Goal: Task Accomplishment & Management: Manage account settings

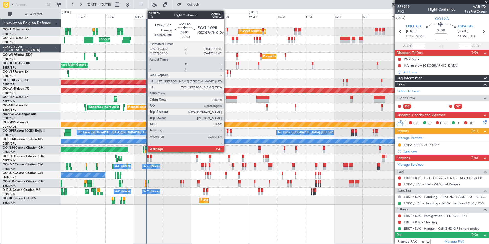
click at [226, 97] on div at bounding box center [231, 98] width 11 height 4
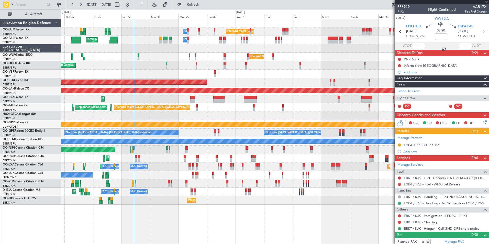
click at [227, 114] on div at bounding box center [275, 116] width 428 height 8
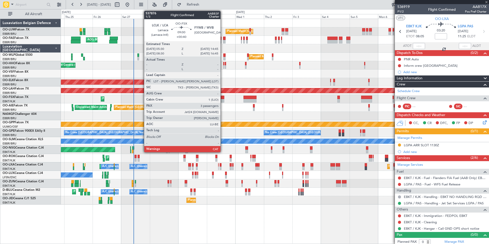
type input "+00:40"
type input "3"
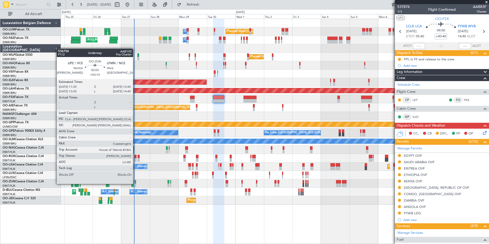
click at [135, 183] on div at bounding box center [136, 185] width 2 height 4
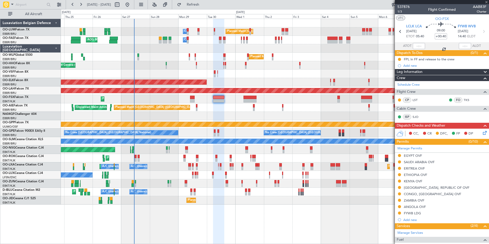
type input "+00:10"
type input "0"
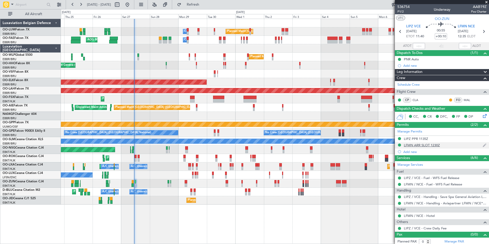
click at [428, 143] on div "LFMN ARR SLOT 1230Z" at bounding box center [422, 145] width 36 height 4
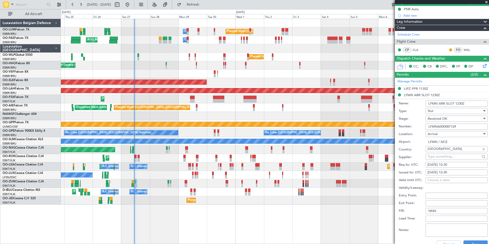
scroll to position [102, 0]
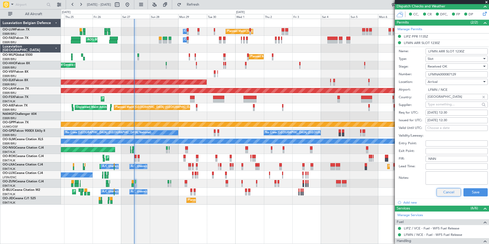
click at [438, 191] on button "Cancel" at bounding box center [448, 192] width 24 height 8
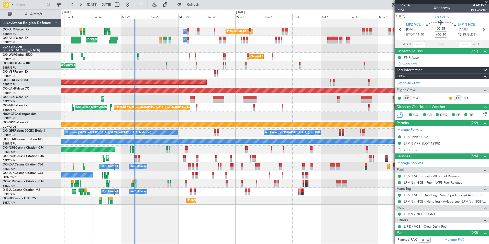
click at [437, 200] on link "LFMN / NCE - Handling - Aviapartner LFMN / NCE*****MY HANDLING****" at bounding box center [445, 201] width 83 height 4
click at [415, 97] on link "CLA" at bounding box center [418, 98] width 12 height 5
click at [415, 98] on link "CLA" at bounding box center [418, 98] width 12 height 5
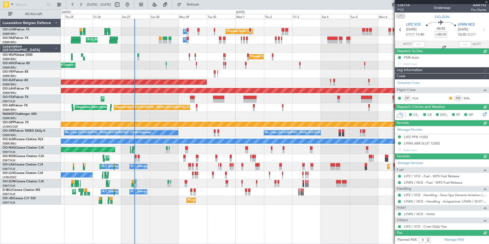
click at [278, 174] on div "Owner Melsbroek Air Base Planned Maint Brussels (Brussels National) AOG Maint N…" at bounding box center [275, 112] width 428 height 186
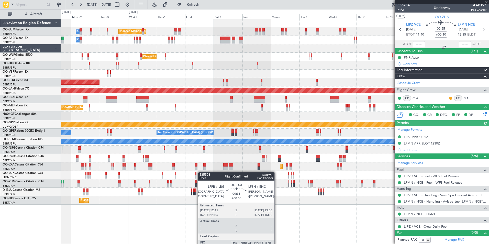
click at [200, 172] on div at bounding box center [200, 174] width 1 height 4
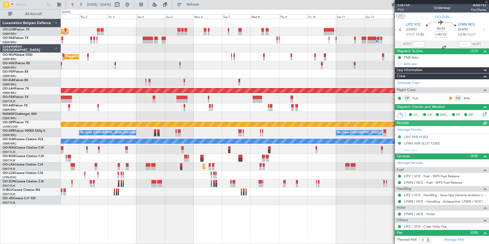
click at [261, 149] on div "Planned Maint Brussels (Brussels National) Owner Melsbroek Air Base Owner Melsb…" at bounding box center [275, 112] width 428 height 186
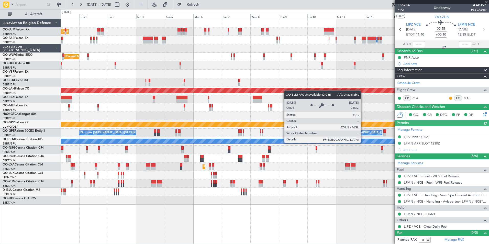
click at [301, 153] on div at bounding box center [275, 149] width 428 height 8
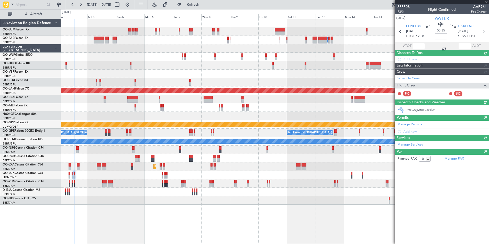
scroll to position [0, 0]
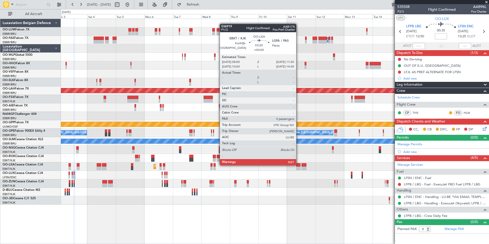
click at [298, 165] on div at bounding box center [298, 165] width 4 height 4
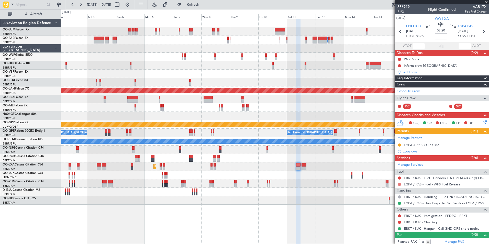
click at [400, 184] on button at bounding box center [399, 184] width 3 height 3
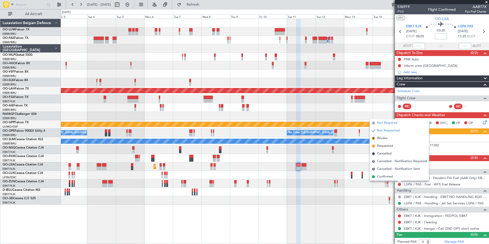
click at [390, 125] on span "Not Required" at bounding box center [387, 122] width 20 height 5
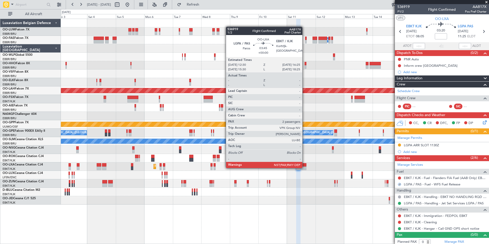
click at [305, 167] on div at bounding box center [303, 168] width 5 height 4
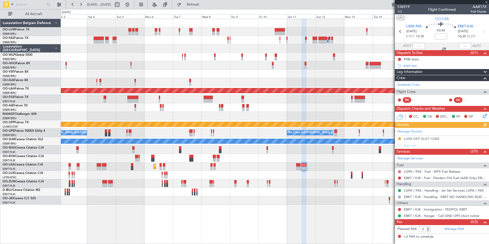
click at [399, 171] on button at bounding box center [399, 171] width 3 height 3
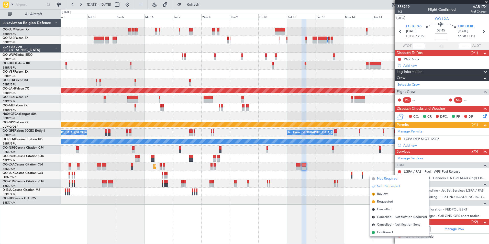
click at [390, 177] on span "Not Required" at bounding box center [387, 178] width 20 height 5
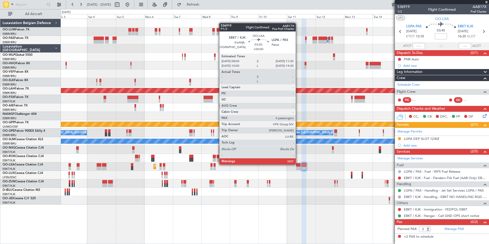
click at [297, 165] on div at bounding box center [298, 165] width 4 height 4
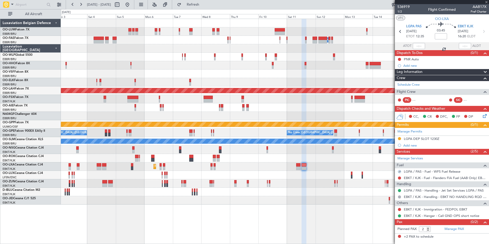
type input "0"
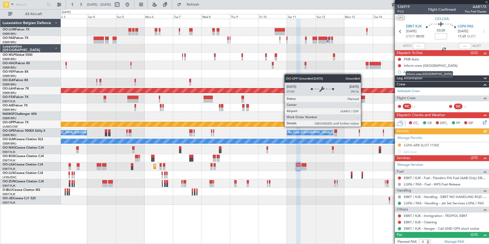
click at [407, 72] on mat-tooltip-component "Inform crew [GEOGRAPHIC_DATA]" at bounding box center [429, 75] width 54 height 14
click at [411, 72] on div "Add new" at bounding box center [442, 72] width 78 height 4
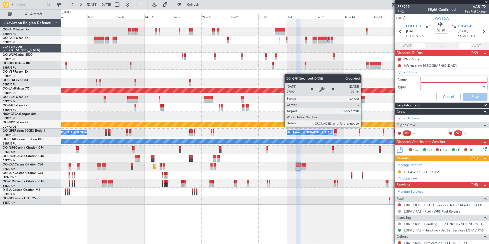
click at [425, 80] on input "Name:" at bounding box center [453, 80] width 67 height 6
type input "LGPA no fuel availible"
click at [427, 86] on div at bounding box center [452, 87] width 60 height 8
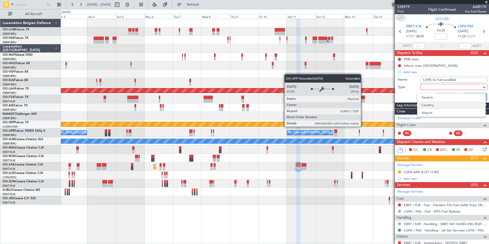
click at [431, 101] on span "Country" at bounding box center [451, 105] width 60 height 8
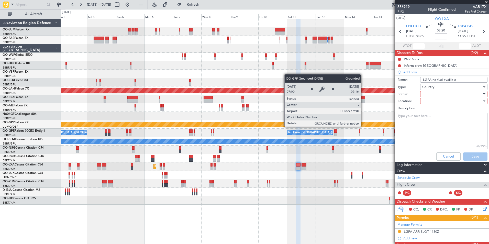
click at [434, 88] on div "Country" at bounding box center [452, 87] width 60 height 8
click at [432, 96] on span "Generic" at bounding box center [451, 98] width 60 height 8
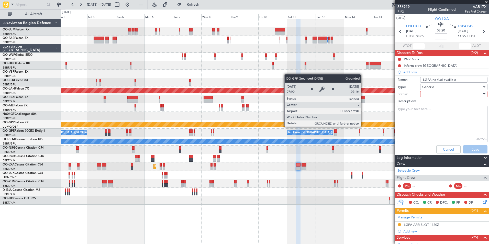
click at [432, 97] on div at bounding box center [452, 94] width 60 height 8
click at [435, 104] on span "Not Started" at bounding box center [451, 104] width 60 height 8
click at [466, 150] on button "Save" at bounding box center [475, 149] width 24 height 8
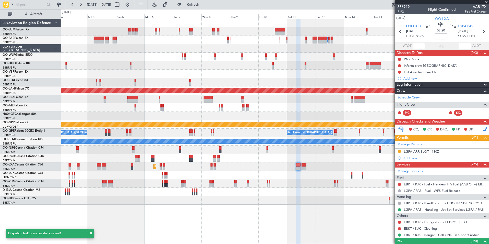
click at [482, 126] on icon at bounding box center [484, 128] width 4 height 4
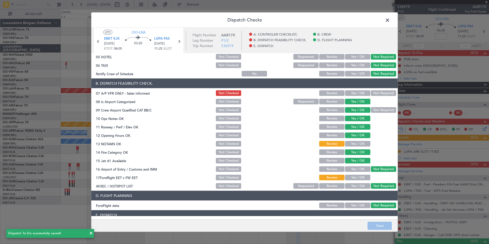
scroll to position [77, 0]
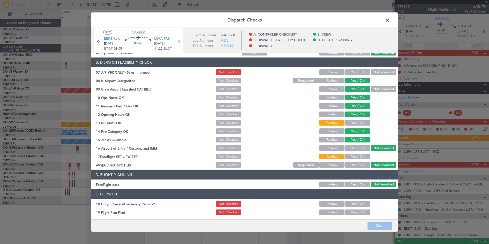
click at [322, 141] on button "Review" at bounding box center [331, 140] width 25 height 6
click at [225, 138] on button "Not Checked" at bounding box center [228, 140] width 25 height 6
click at [385, 227] on button "Save" at bounding box center [379, 225] width 24 height 8
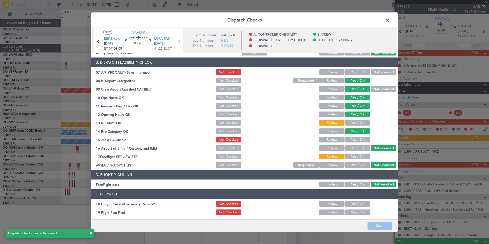
scroll to position [0, 0]
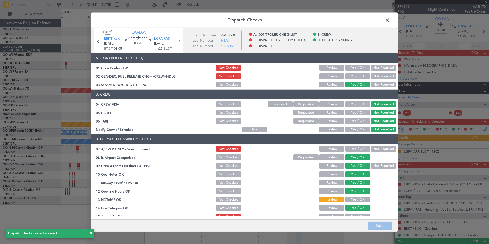
click at [390, 13] on header "Dispatch Checks" at bounding box center [244, 20] width 306 height 15
click at [390, 21] on span at bounding box center [390, 21] width 0 height 10
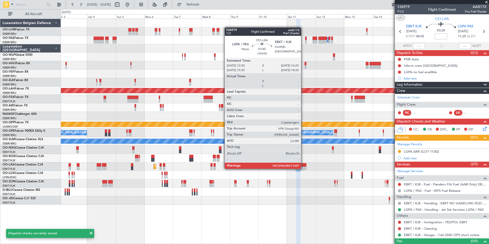
click at [304, 168] on div at bounding box center [303, 168] width 5 height 4
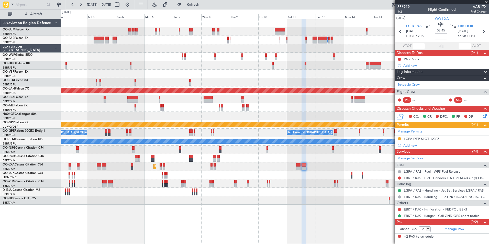
click at [485, 114] on icon at bounding box center [484, 115] width 4 height 4
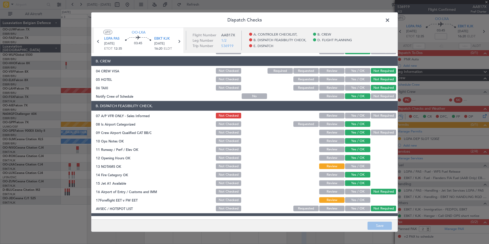
scroll to position [77, 0]
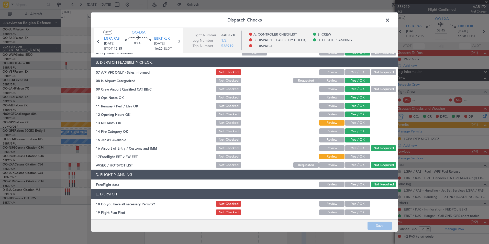
click at [230, 139] on button "Not Checked" at bounding box center [228, 140] width 25 height 6
click at [374, 224] on button "Save" at bounding box center [379, 225] width 24 height 8
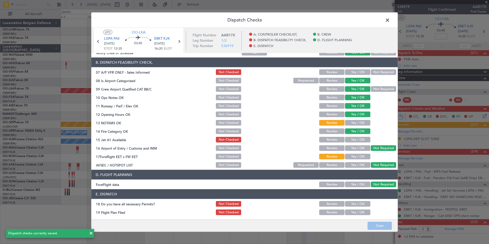
click at [390, 21] on span at bounding box center [390, 21] width 0 height 10
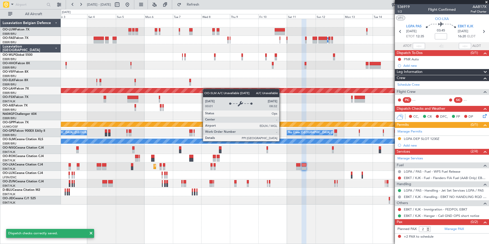
click at [265, 143] on div "A/C Unavailable [GEOGRAPHIC_DATA]" at bounding box center [274, 141] width 1283 height 5
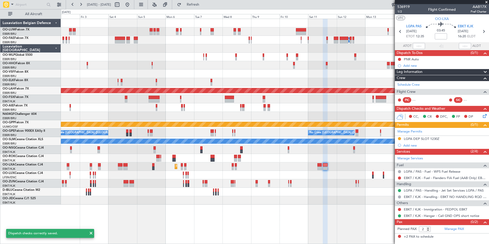
click at [286, 167] on div "Planned Maint Kortrijk-[GEOGRAPHIC_DATA]" at bounding box center [275, 166] width 428 height 8
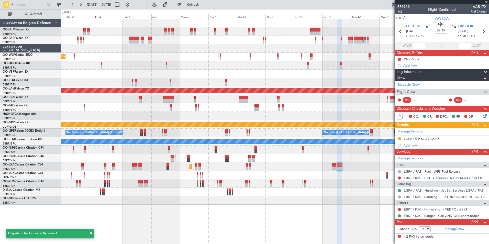
click at [310, 182] on div at bounding box center [275, 183] width 428 height 8
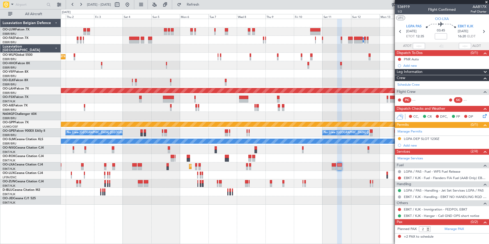
click at [316, 176] on div at bounding box center [275, 175] width 428 height 8
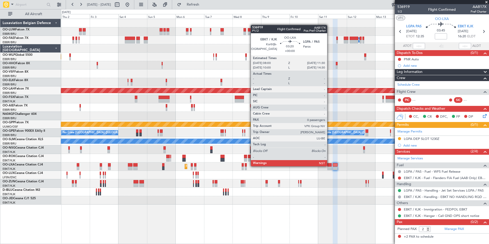
click at [329, 166] on div at bounding box center [329, 165] width 4 height 4
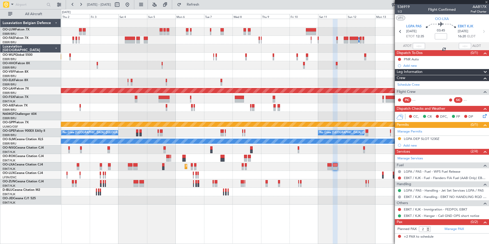
type input "0"
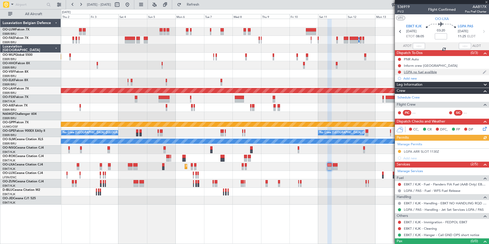
click at [416, 73] on div "LGPA no fuel availible" at bounding box center [420, 72] width 33 height 4
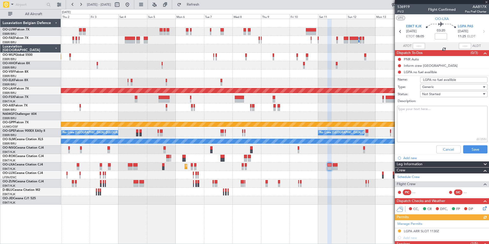
click at [464, 79] on input "LGPA no fuel availible" at bounding box center [453, 80] width 67 height 6
type input "LGPA no fuel availible see prfo in folder"
click at [465, 146] on button "Save" at bounding box center [475, 149] width 24 height 8
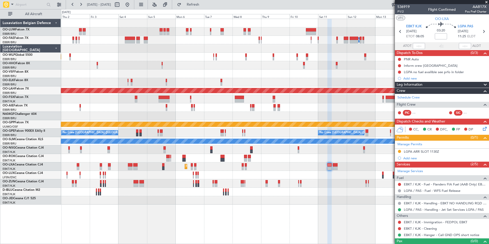
click at [356, 164] on div "Owner Melsbroek Air Base Planned Maint Brussels (Brussels National) Owner Melsb…" at bounding box center [275, 112] width 428 height 186
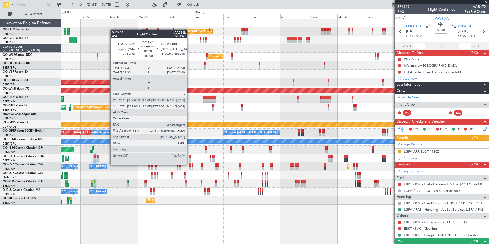
click at [299, 178] on div "Planned Maint Brussels (Brussels National) Owner Melsbroek Air Base Owner Melsb…" at bounding box center [275, 112] width 428 height 186
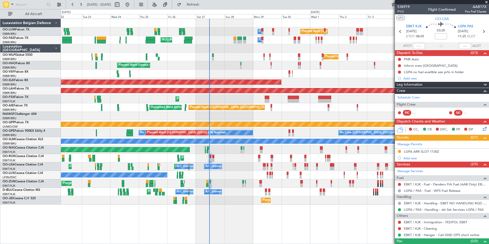
click at [225, 179] on div "No Crew Nancy (Essey)" at bounding box center [275, 175] width 428 height 8
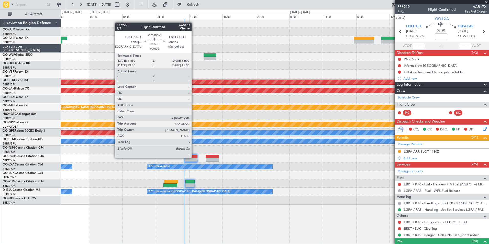
click at [194, 157] on div at bounding box center [191, 157] width 13 height 4
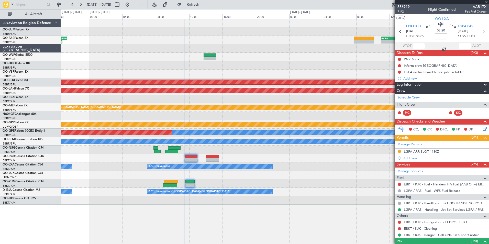
type input "2"
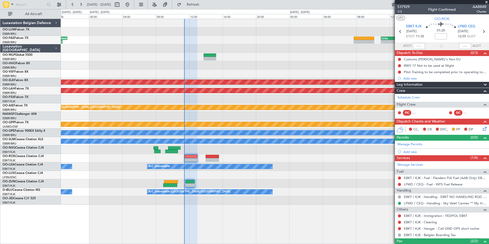
click at [169, 150] on div "Planned Maint [GEOGRAPHIC_DATA] ([GEOGRAPHIC_DATA])" at bounding box center [275, 149] width 428 height 8
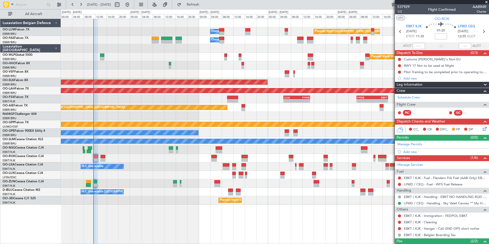
click at [195, 78] on div "Owner Melsbroek Air Base Planned Maint Brussels (Brussels National) Owner Melsb…" at bounding box center [275, 112] width 428 height 186
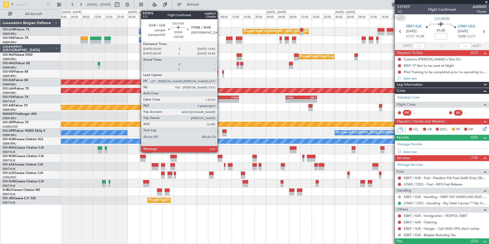
click at [220, 99] on div "- -" at bounding box center [225, 101] width 27 height 4
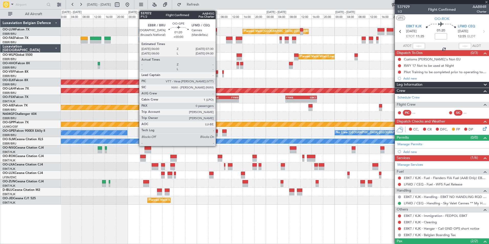
type input "+00:40"
type input "3"
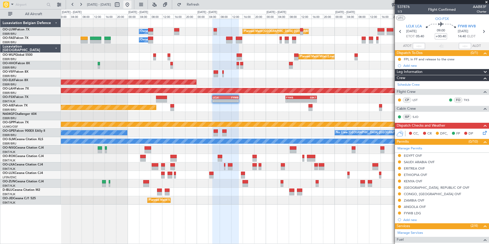
click at [131, 5] on button at bounding box center [127, 5] width 8 height 8
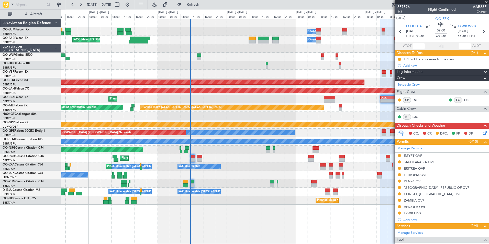
click at [186, 123] on div "Owner Melsbroek Air Base Planned Maint Brussels (Brussels National) Owner Melsb…" at bounding box center [275, 112] width 428 height 186
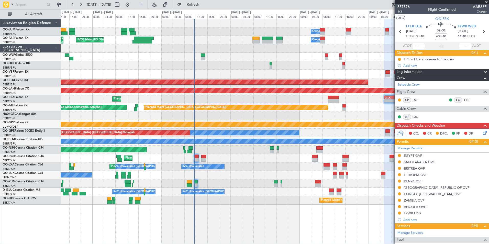
click at [216, 164] on div "Owner Melsbroek Air Base Planned Maint Brussels (Brussels National) Owner Melsb…" at bounding box center [275, 112] width 428 height 186
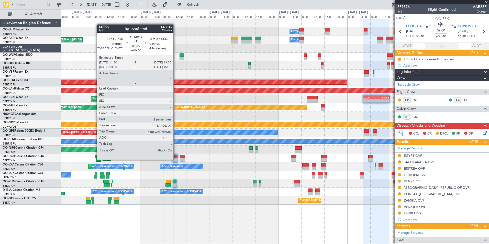
click at [176, 159] on div at bounding box center [175, 160] width 4 height 4
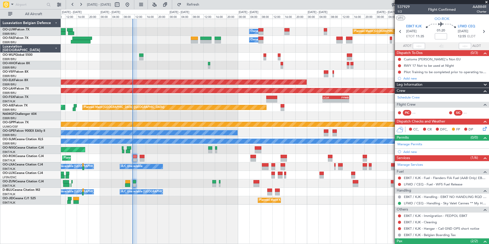
click at [171, 169] on div "A/C Unavailable Brussels (Brussels National) A/C Unavailable Planned Maint Kort…" at bounding box center [275, 166] width 428 height 8
click at [220, 171] on div "Owner Melsbroek Air Base Planned Maint Brussels (Brussels National) Owner Melsb…" at bounding box center [275, 112] width 428 height 186
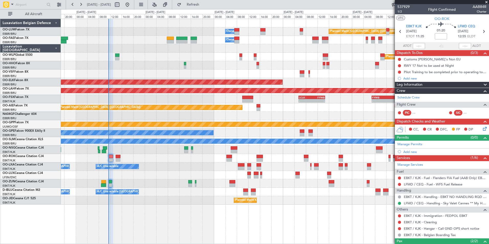
click at [403, 203] on div "LFMD / CEQ - Handling - Sky Valet Cannes ** My Handling**LFMD / CEQ" at bounding box center [442, 203] width 94 height 6
click at [400, 203] on button at bounding box center [399, 203] width 3 height 3
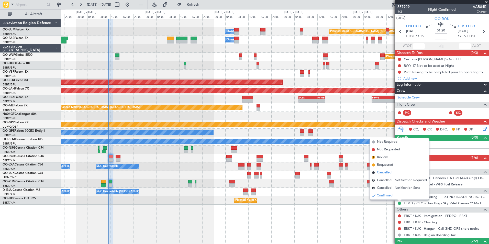
click at [384, 173] on span "Cancelled" at bounding box center [384, 172] width 15 height 5
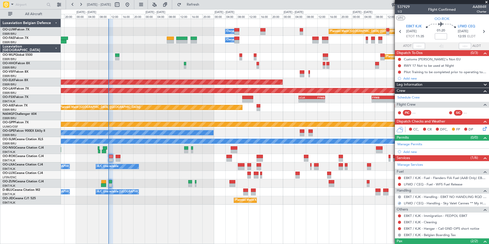
click at [115, 158] on div "Planned Maint Kortrijk-[GEOGRAPHIC_DATA]" at bounding box center [275, 158] width 428 height 8
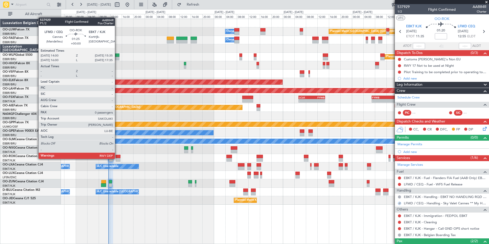
click at [117, 158] on div at bounding box center [118, 160] width 5 height 4
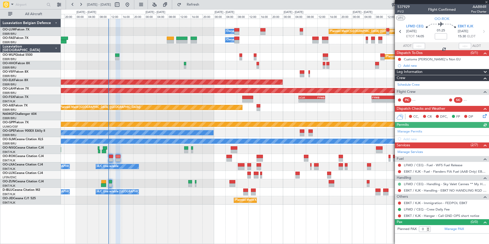
click at [400, 183] on button at bounding box center [399, 184] width 3 height 3
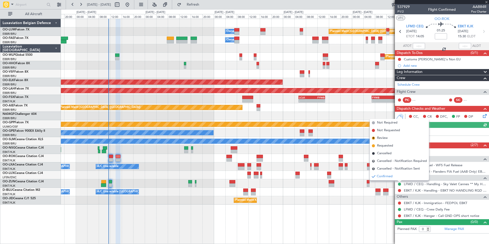
click at [383, 155] on span "Cancelled" at bounding box center [384, 153] width 15 height 5
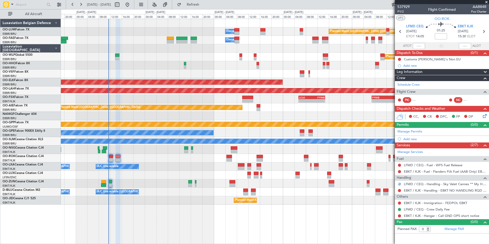
click at [124, 194] on div "Owner Melsbroek Air Base Planned Maint Brussels (Brussels National) Owner Melsb…" at bounding box center [275, 112] width 428 height 186
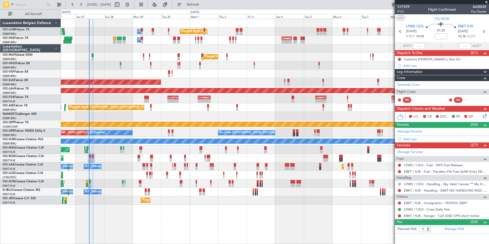
click at [151, 185] on div at bounding box center [275, 183] width 428 height 8
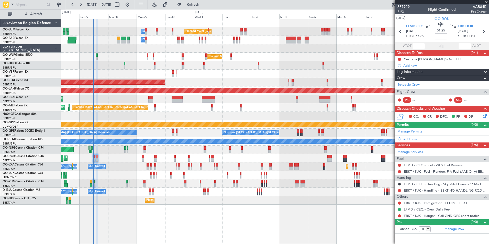
click at [115, 161] on div "Planned Maint Kortrijk-[GEOGRAPHIC_DATA]" at bounding box center [275, 158] width 428 height 8
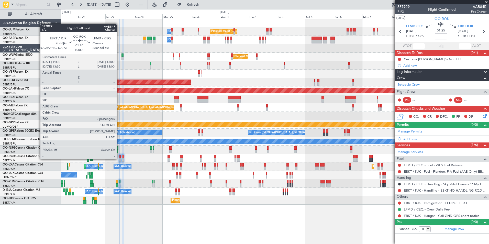
click at [119, 159] on div at bounding box center [120, 160] width 2 height 4
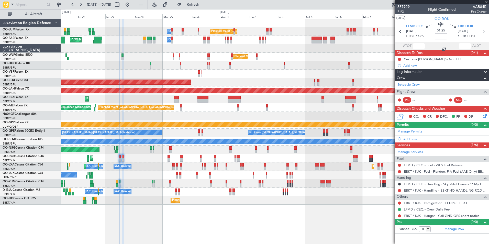
type input "2"
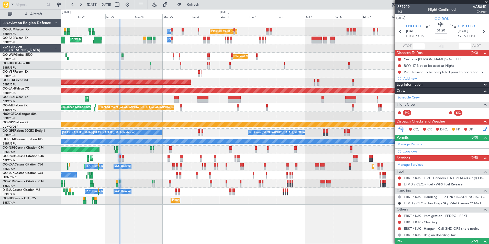
click at [141, 177] on div "No Crew Nancy (Essey)" at bounding box center [275, 175] width 428 height 8
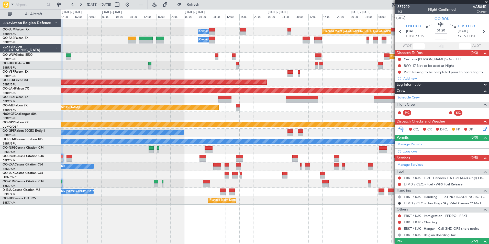
click at [142, 172] on div "Owner Melsbroek Air Base Planned Maint Brussels (Brussels National) Owner Melsb…" at bounding box center [275, 112] width 428 height 186
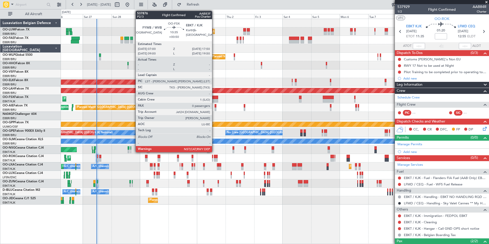
click at [214, 96] on div at bounding box center [211, 98] width 13 height 4
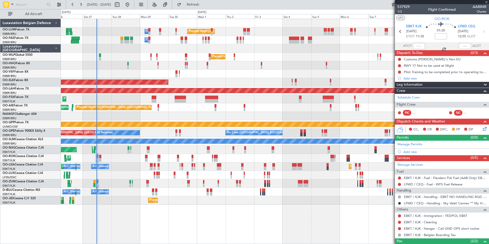
type input "+00:50"
type input "0"
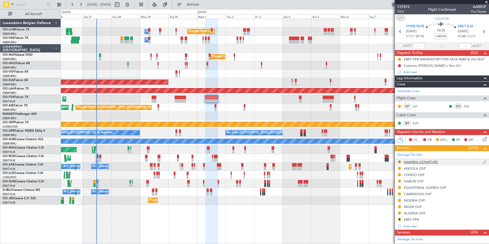
click at [400, 162] on button "R" at bounding box center [399, 161] width 3 height 3
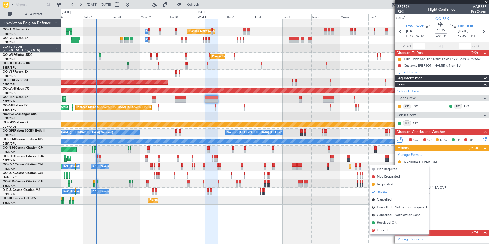
click at [315, 206] on div "Owner Melsbroek Air Base Planned Maint [GEOGRAPHIC_DATA] ([GEOGRAPHIC_DATA]) Ow…" at bounding box center [275, 131] width 428 height 225
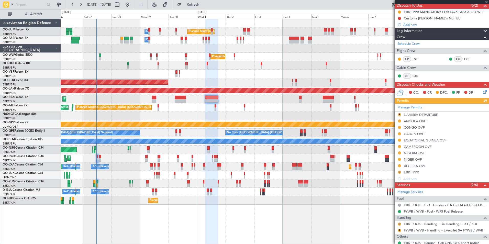
scroll to position [76, 0]
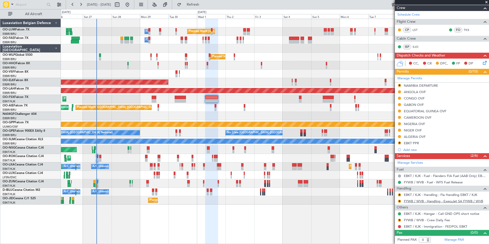
click at [416, 201] on link "FYWB / WVB - Handling - ExecuJet SA FYWB / WVB" at bounding box center [443, 201] width 79 height 4
drag, startPoint x: 412, startPoint y: 137, endPoint x: 403, endPoint y: 142, distance: 10.1
click at [412, 137] on mat-tooltip-component "NIGERIA OVF" at bounding box center [414, 133] width 27 height 14
click at [418, 136] on div "ALGERIA OVF" at bounding box center [415, 136] width 22 height 4
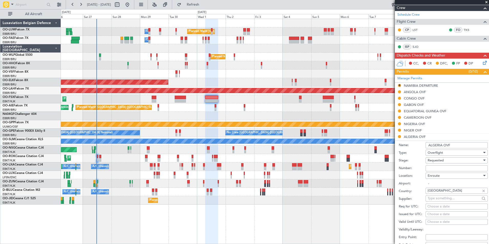
click at [438, 169] on input "Number:" at bounding box center [456, 168] width 62 height 6
paste input "8425/ANAC/BS/2025"
type input "8425/ANAC/BS/2025"
click at [439, 162] on span "Requested" at bounding box center [436, 160] width 16 height 5
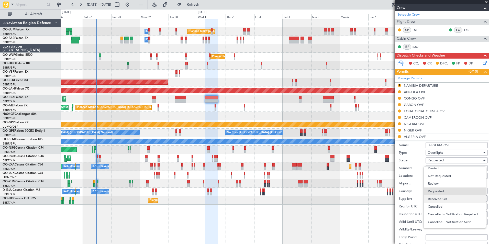
click at [439, 197] on span "Received OK" at bounding box center [455, 199] width 54 height 8
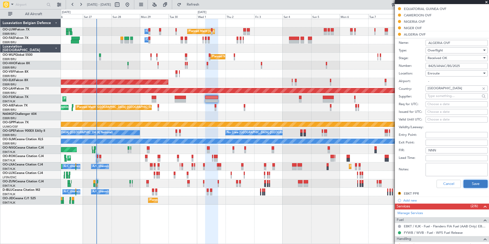
click at [469, 185] on button "Save" at bounding box center [475, 184] width 24 height 8
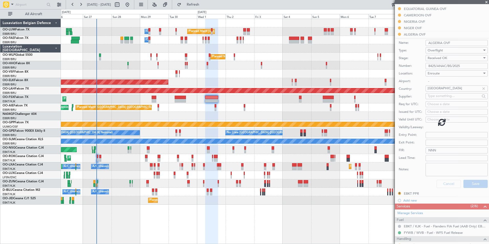
scroll to position [76, 0]
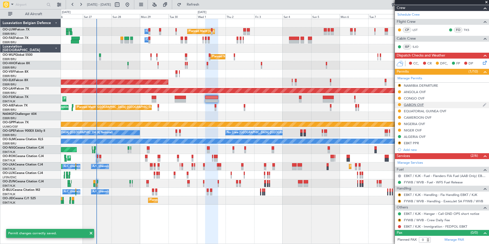
click at [414, 107] on div "GABON OVF" at bounding box center [442, 105] width 94 height 6
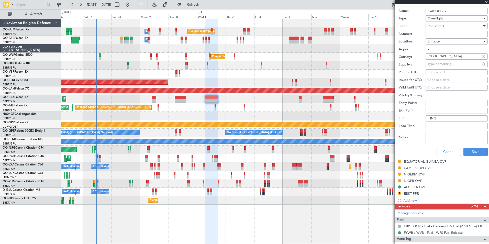
click at [438, 34] on input "Number:" at bounding box center [456, 34] width 62 height 6
paste input "GA/AAT-SA/2025/3811"
type input "GA/AAT-SA/2025/3811"
drag, startPoint x: 438, startPoint y: 34, endPoint x: 438, endPoint y: 27, distance: 6.7
click at [438, 27] on span "Requested" at bounding box center [436, 26] width 16 height 5
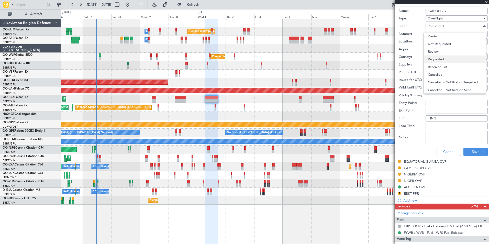
scroll to position [2, 0]
click at [441, 65] on span "Received OK" at bounding box center [455, 65] width 54 height 8
click at [469, 152] on button "Save" at bounding box center [475, 152] width 24 height 8
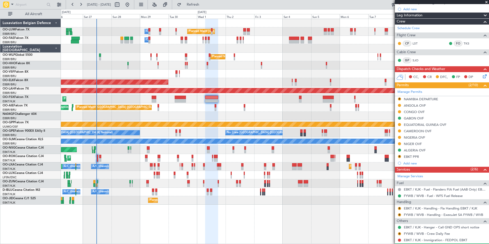
scroll to position [76, 0]
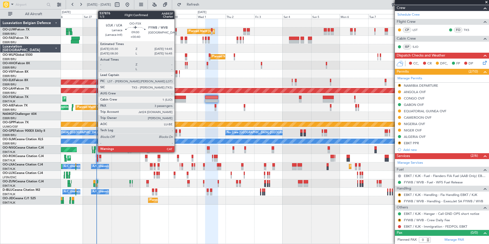
click at [177, 100] on div at bounding box center [180, 101] width 11 height 4
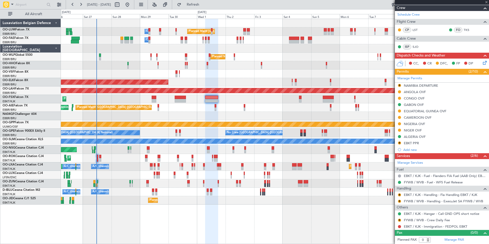
type input "+00:40"
type input "3"
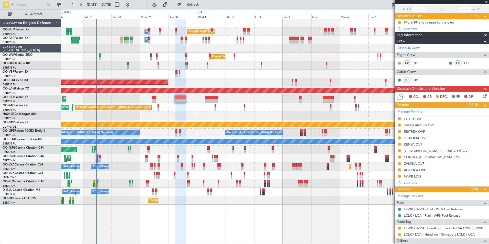
scroll to position [0, 0]
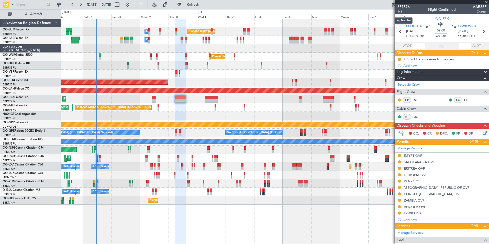
click at [400, 11] on span "1/3" at bounding box center [403, 11] width 12 height 4
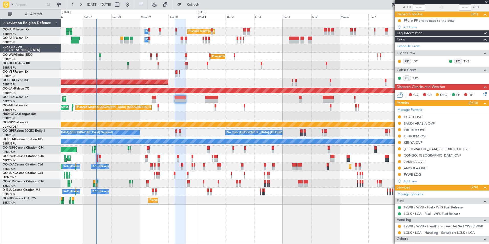
scroll to position [98, 0]
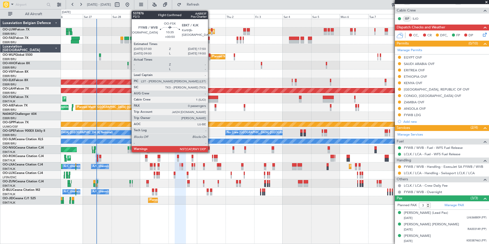
click at [210, 98] on div at bounding box center [211, 98] width 13 height 4
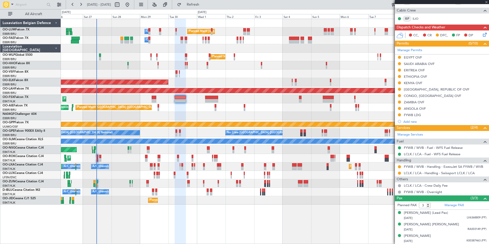
type input "+00:50"
type input "0"
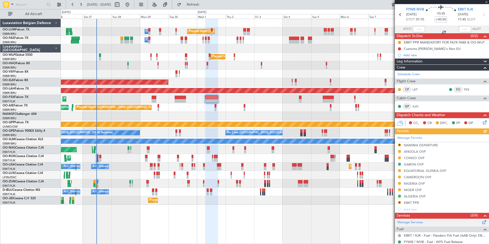
scroll to position [76, 0]
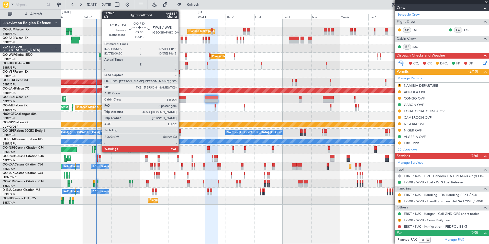
click at [181, 102] on div at bounding box center [180, 101] width 11 height 4
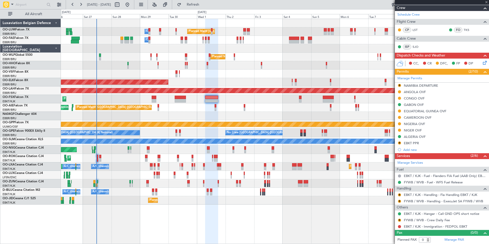
type input "+00:40"
type input "3"
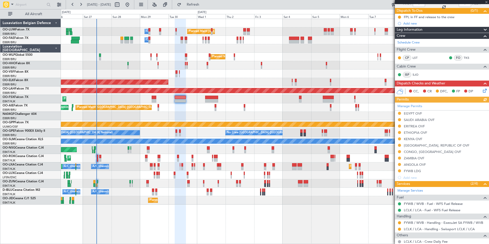
scroll to position [98, 0]
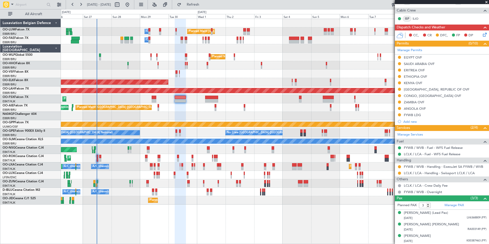
click at [193, 111] on div "Planned Maint [GEOGRAPHIC_DATA] ([GEOGRAPHIC_DATA]) Unplanned Maint Amsterdam (…" at bounding box center [275, 107] width 428 height 8
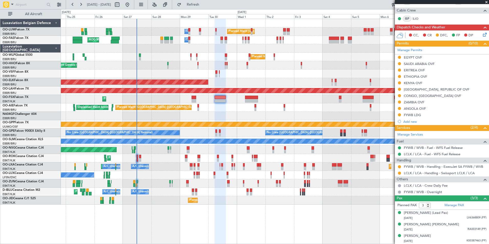
click at [177, 112] on div "Owner Melsbroek Air Base Planned Maint [GEOGRAPHIC_DATA] ([GEOGRAPHIC_DATA]) Ow…" at bounding box center [275, 112] width 428 height 186
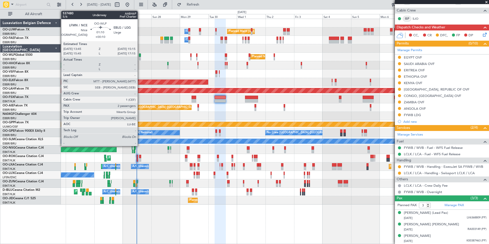
click at [140, 58] on div at bounding box center [140, 59] width 2 height 4
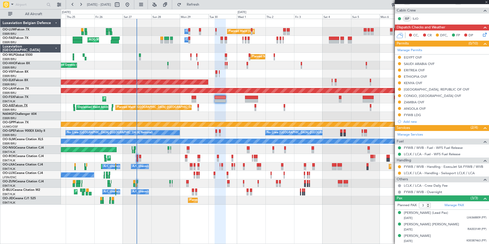
type input "+00:10"
type input "2"
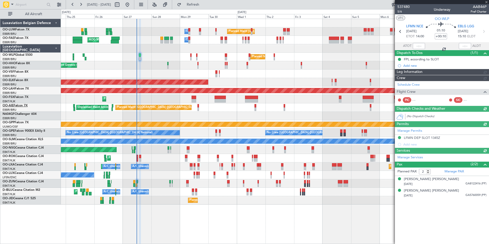
scroll to position [0, 0]
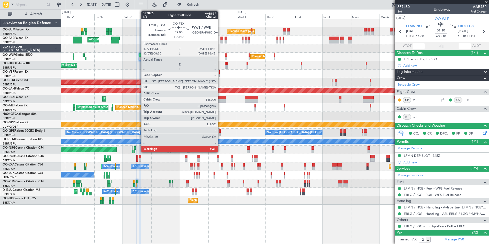
click at [219, 99] on div at bounding box center [220, 98] width 11 height 4
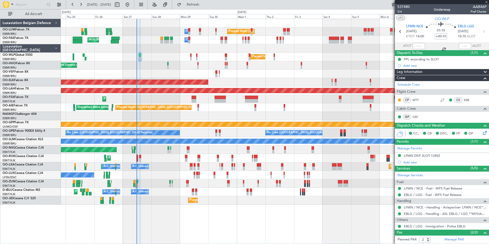
type input "+00:40"
type input "3"
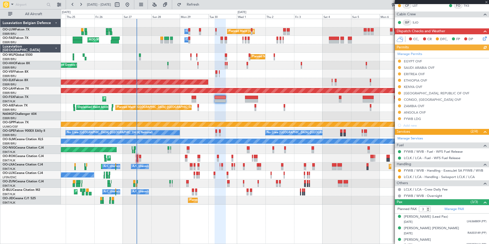
scroll to position [98, 0]
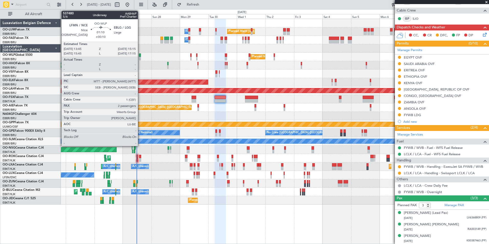
click at [140, 57] on div at bounding box center [140, 59] width 2 height 4
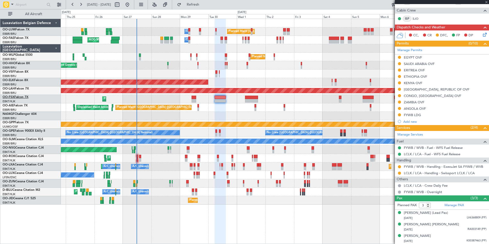
type input "+00:10"
type input "2"
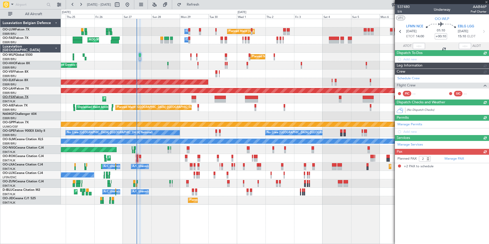
scroll to position [0, 0]
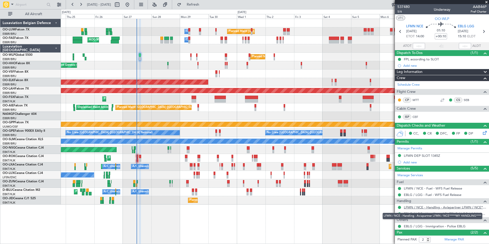
click at [416, 207] on link "LFMN / NCE - Handling - Aviapartner LFMN / NCE*****MY HANDLING****" at bounding box center [445, 207] width 83 height 4
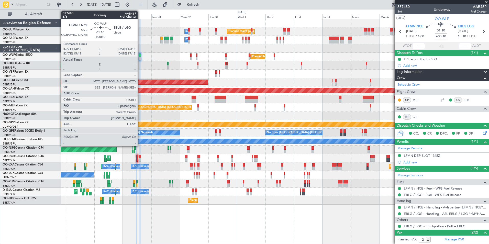
click at [140, 58] on div at bounding box center [140, 59] width 2 height 4
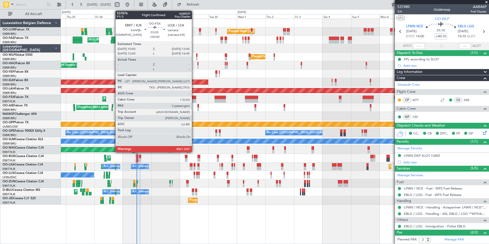
click at [194, 99] on div at bounding box center [194, 101] width 5 height 4
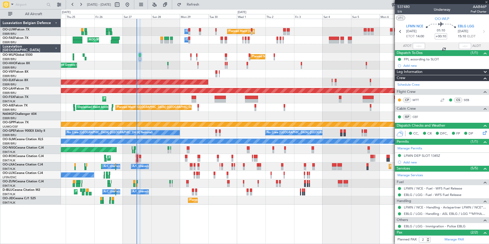
type input "0"
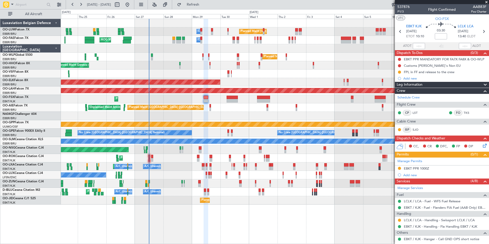
click at [146, 170] on div "Planned Maint Kortrijk-[GEOGRAPHIC_DATA] Planned Maint [GEOGRAPHIC_DATA]-[GEOGR…" at bounding box center [275, 166] width 428 height 8
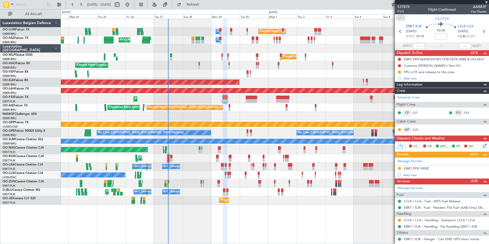
click at [162, 173] on div "No Crew Nancy (Essey)" at bounding box center [275, 175] width 428 height 8
click at [172, 57] on div "Planned Maint Milan (Linate)" at bounding box center [275, 57] width 428 height 8
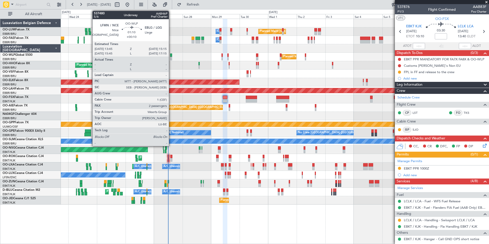
click at [171, 55] on div at bounding box center [171, 55] width 2 height 4
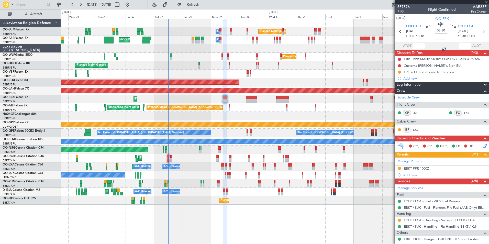
type input "+00:10"
type input "2"
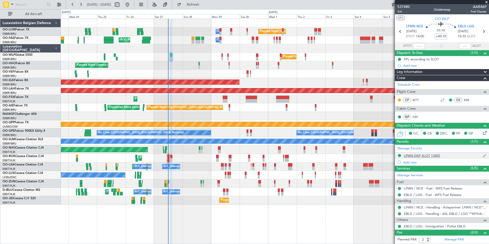
click at [434, 153] on div "LFMN DEP SLOT 1345Z" at bounding box center [442, 156] width 94 height 6
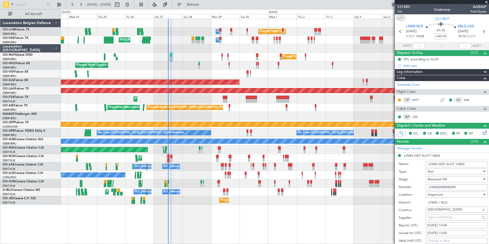
click at [454, 225] on div "[DATE] 13:45" at bounding box center [456, 225] width 59 height 5
select select "9"
select select "2025"
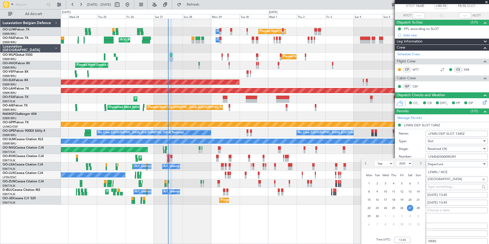
scroll to position [51, 0]
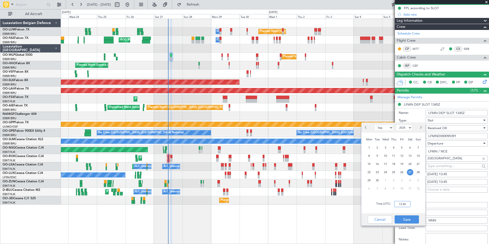
click at [402, 206] on input "13:45" at bounding box center [402, 204] width 16 height 6
type input "14:15"
click at [407, 222] on button "Save" at bounding box center [407, 219] width 24 height 8
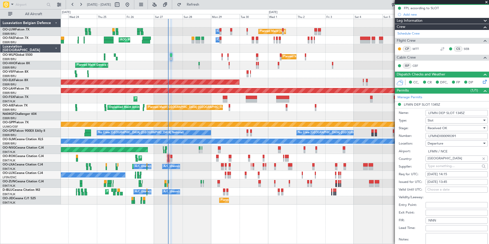
click at [454, 183] on div "[DATE] 13:45" at bounding box center [456, 182] width 59 height 5
select select "9"
select select "2025"
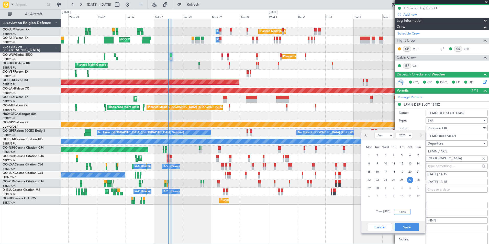
click at [406, 211] on input "13:45" at bounding box center [402, 212] width 16 height 6
type input "14:15"
click at [404, 225] on button "Save" at bounding box center [407, 227] width 24 height 8
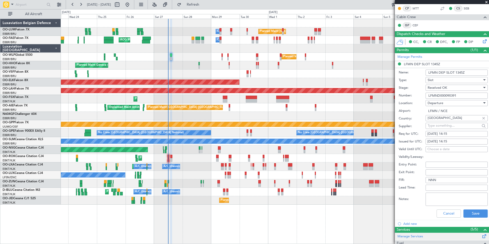
scroll to position [153, 0]
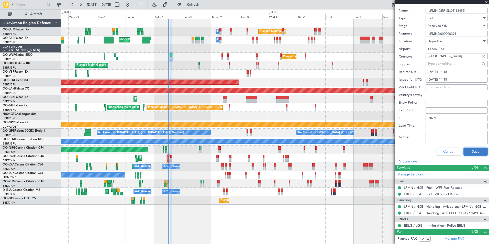
click at [474, 154] on button "Save" at bounding box center [475, 152] width 24 height 8
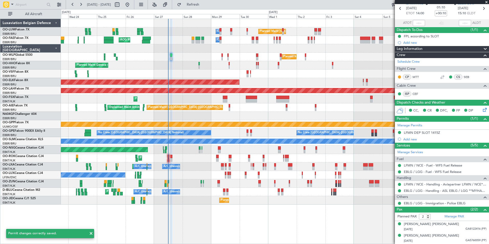
scroll to position [1, 0]
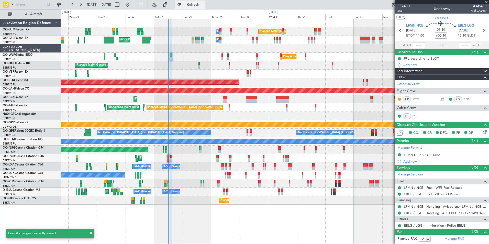
click at [204, 3] on span "Refresh" at bounding box center [192, 5] width 21 height 4
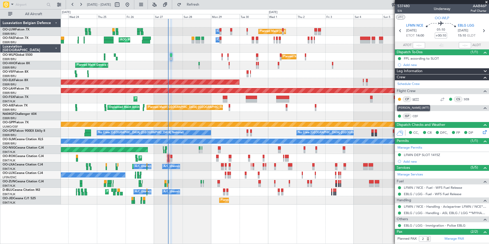
click at [413, 99] on link "MTT" at bounding box center [418, 99] width 12 height 5
click at [186, 115] on div at bounding box center [275, 116] width 428 height 8
click at [204, 3] on span "Refresh" at bounding box center [192, 5] width 21 height 4
click at [186, 76] on div at bounding box center [275, 74] width 428 height 8
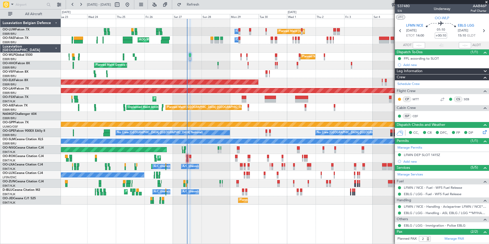
click at [195, 68] on div "Planned Maint Geneva (Cointrin)" at bounding box center [275, 65] width 428 height 8
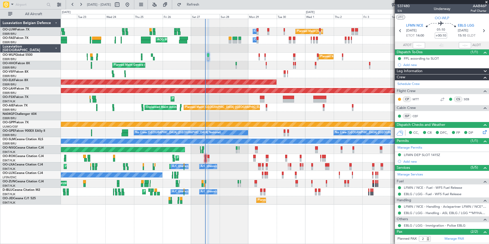
click at [212, 70] on div "Owner Melsbroek Air Base Planned Maint [GEOGRAPHIC_DATA] ([GEOGRAPHIC_DATA]) Pl…" at bounding box center [275, 112] width 428 height 186
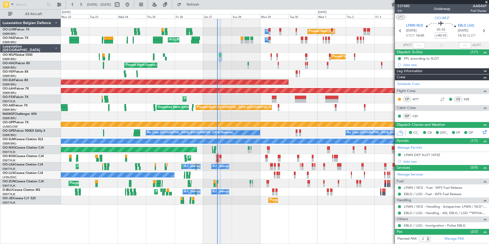
click at [220, 66] on div "Planned Maint Geneva (Cointrin)" at bounding box center [275, 65] width 428 height 8
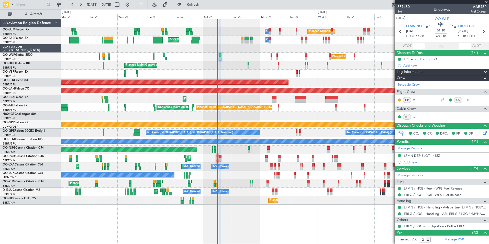
click at [217, 74] on div "AOG Maint [GEOGRAPHIC_DATA] ([GEOGRAPHIC_DATA] National)" at bounding box center [275, 74] width 428 height 8
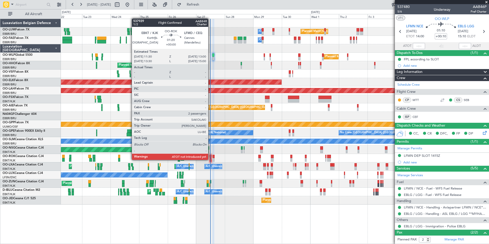
click at [210, 159] on div at bounding box center [211, 160] width 2 height 4
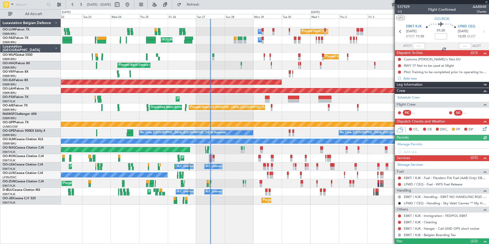
click at [216, 180] on div "Owner Melsbroek Air Base Planned Maint [GEOGRAPHIC_DATA] ([GEOGRAPHIC_DATA]) Pl…" at bounding box center [275, 112] width 428 height 186
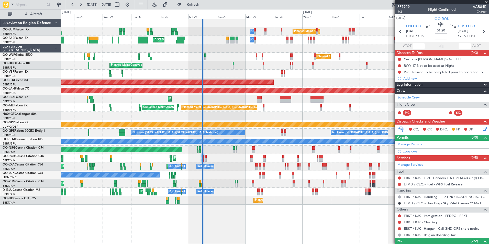
click at [203, 184] on div "Owner Melsbroek Air Base Planned Maint [GEOGRAPHIC_DATA] ([GEOGRAPHIC_DATA]) Pl…" at bounding box center [275, 112] width 428 height 186
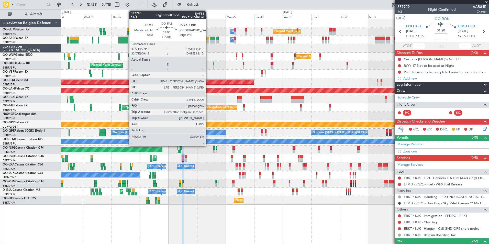
click at [208, 41] on div at bounding box center [207, 42] width 3 height 4
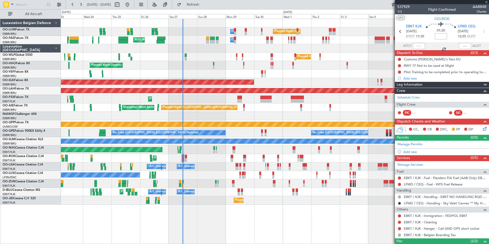
type input "+00:05"
type input "0"
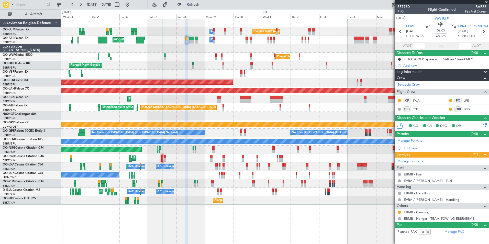
click at [177, 212] on div "Owner Melsbroek Air Base Planned Maint [GEOGRAPHIC_DATA] ([GEOGRAPHIC_DATA]) AO…" at bounding box center [275, 131] width 428 height 225
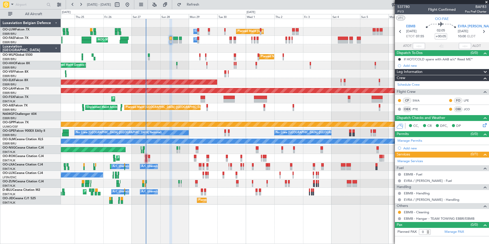
click at [186, 214] on div "Owner Melsbroek Air Base Planned Maint [GEOGRAPHIC_DATA] ([GEOGRAPHIC_DATA]) AO…" at bounding box center [275, 131] width 428 height 225
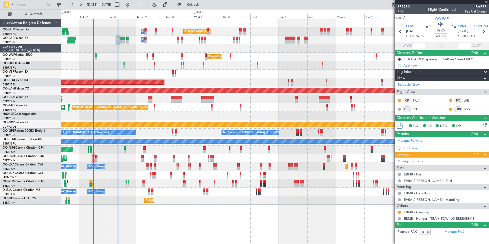
click at [188, 110] on div "Planned Maint [GEOGRAPHIC_DATA] ([GEOGRAPHIC_DATA]) Unplanned Maint Amsterdam (…" at bounding box center [275, 107] width 428 height 8
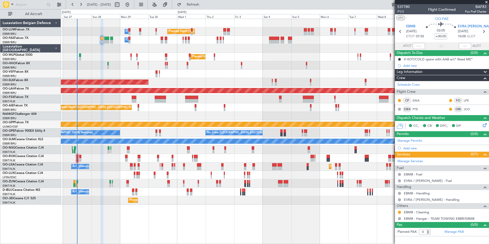
click at [168, 108] on div "Planned Maint [GEOGRAPHIC_DATA] ([GEOGRAPHIC_DATA]) Unplanned Maint Amsterdam (…" at bounding box center [275, 107] width 428 height 8
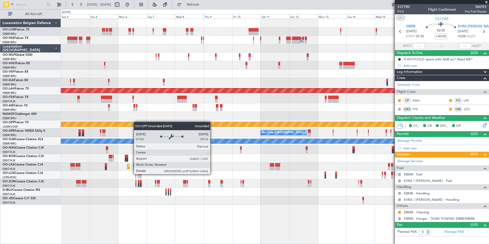
click at [136, 122] on div "Planned Maint [GEOGRAPHIC_DATA] ([GEOGRAPHIC_DATA] National) Owner [GEOGRAPHIC_…" at bounding box center [275, 112] width 428 height 186
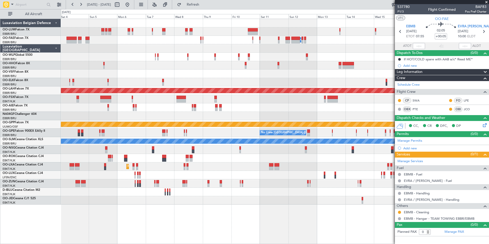
click at [205, 104] on div at bounding box center [275, 107] width 428 height 8
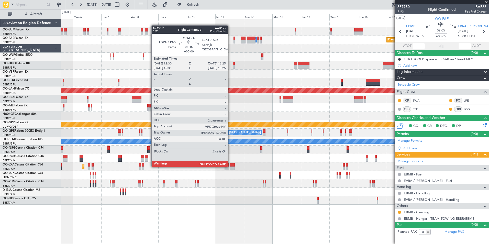
click at [230, 166] on div at bounding box center [232, 165] width 5 height 4
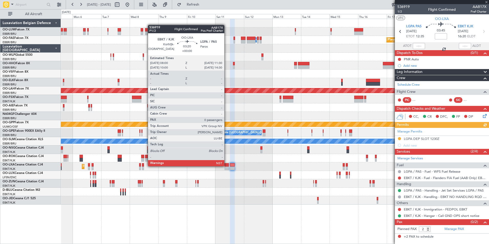
click at [227, 166] on div at bounding box center [227, 165] width 4 height 4
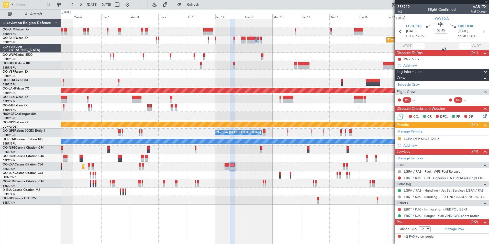
type input "0"
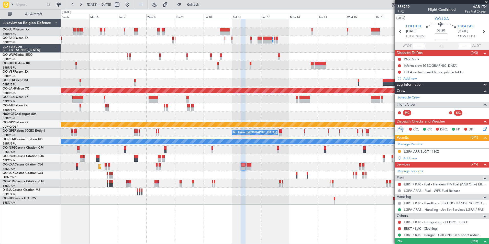
click at [234, 177] on div at bounding box center [275, 175] width 428 height 8
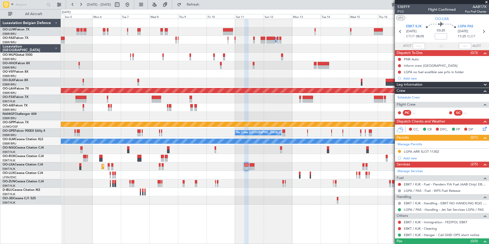
click at [251, 178] on div at bounding box center [275, 175] width 428 height 8
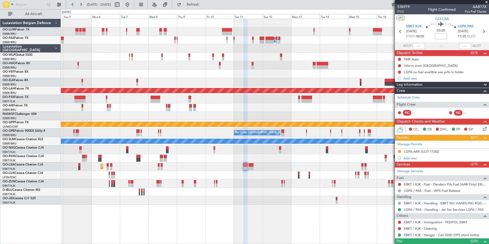
click at [233, 179] on div at bounding box center [275, 175] width 428 height 8
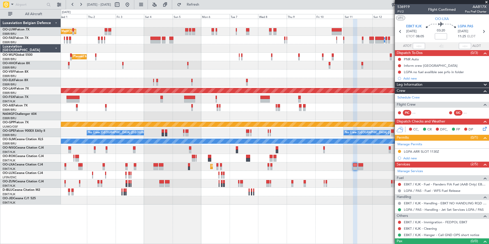
click at [229, 186] on div at bounding box center [275, 183] width 428 height 8
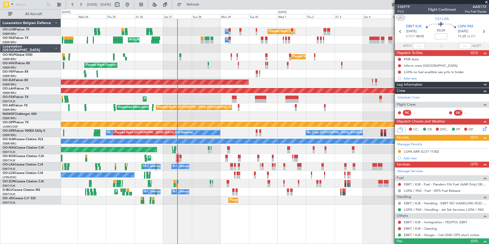
click at [286, 183] on div "Planned Maint Kortrijk-[GEOGRAPHIC_DATA] Owner" at bounding box center [275, 183] width 428 height 8
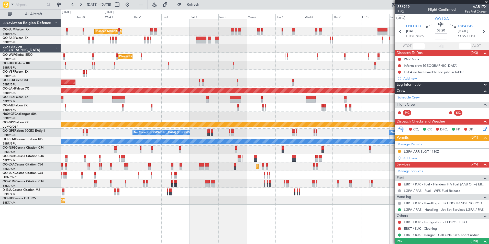
click at [54, 115] on div "Planned Maint [GEOGRAPHIC_DATA] ([GEOGRAPHIC_DATA] National) Owner [GEOGRAPHIC_…" at bounding box center [244, 126] width 489 height 235
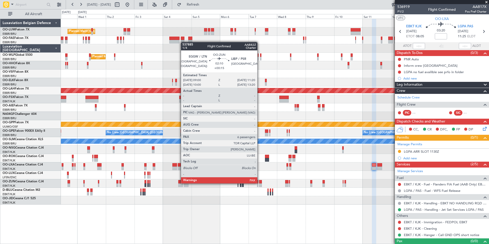
click at [260, 183] on div at bounding box center [260, 182] width 3 height 4
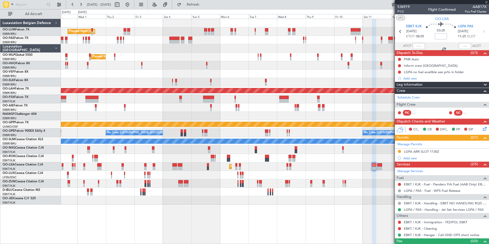
type input "+00:15"
type input "8"
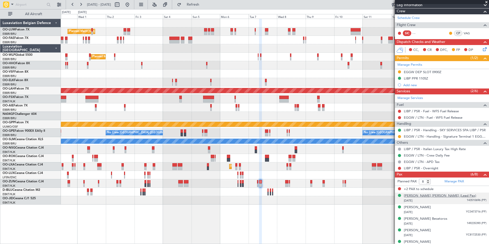
scroll to position [110, 0]
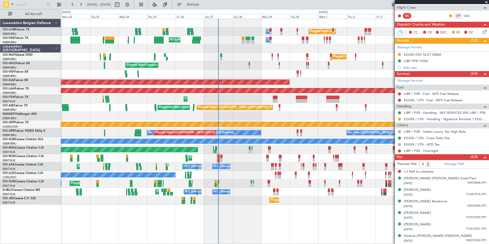
click at [392, 116] on div "Planned Maint [GEOGRAPHIC_DATA] ([GEOGRAPHIC_DATA] National) Owner [GEOGRAPHIC_…" at bounding box center [275, 112] width 428 height 186
click at [235, 114] on div "Planned Maint [GEOGRAPHIC_DATA] ([GEOGRAPHIC_DATA] National) Owner [GEOGRAPHIC_…" at bounding box center [275, 112] width 428 height 186
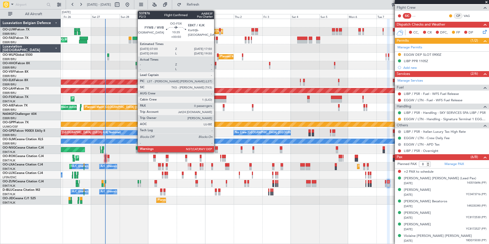
click at [216, 99] on div at bounding box center [219, 101] width 13 height 4
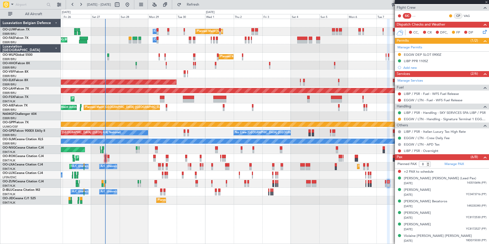
type input "+00:50"
type input "0"
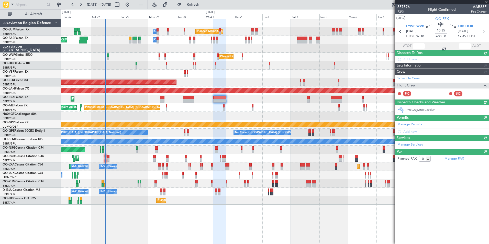
scroll to position [0, 0]
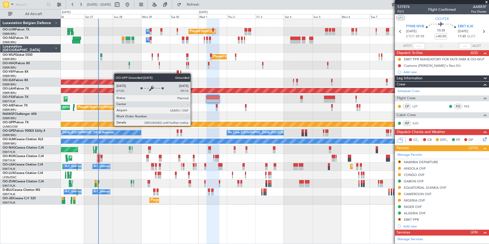
click at [186, 126] on div "Grounded [PERSON_NAME]" at bounding box center [274, 124] width 1283 height 5
